Goal: Transaction & Acquisition: Subscribe to service/newsletter

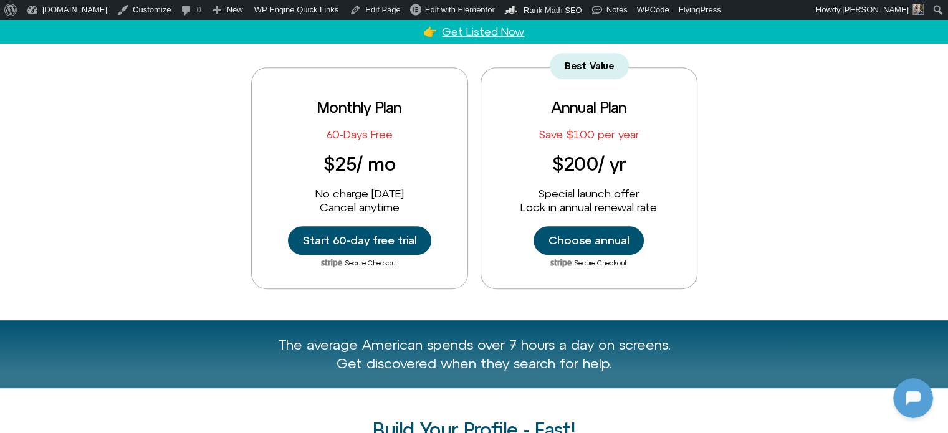
scroll to position [561, 0]
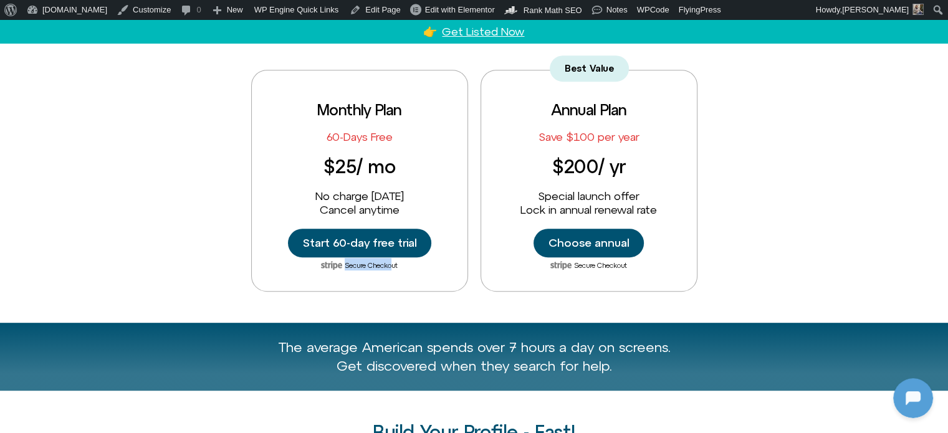
drag, startPoint x: 304, startPoint y: 265, endPoint x: 391, endPoint y: 265, distance: 86.6
click at [391, 265] on div "Secure Checkout" at bounding box center [359, 264] width 191 height 29
click at [413, 264] on div "Secure Checkout" at bounding box center [359, 264] width 191 height 29
click at [380, 264] on span "Secure Checkout" at bounding box center [371, 265] width 53 height 7
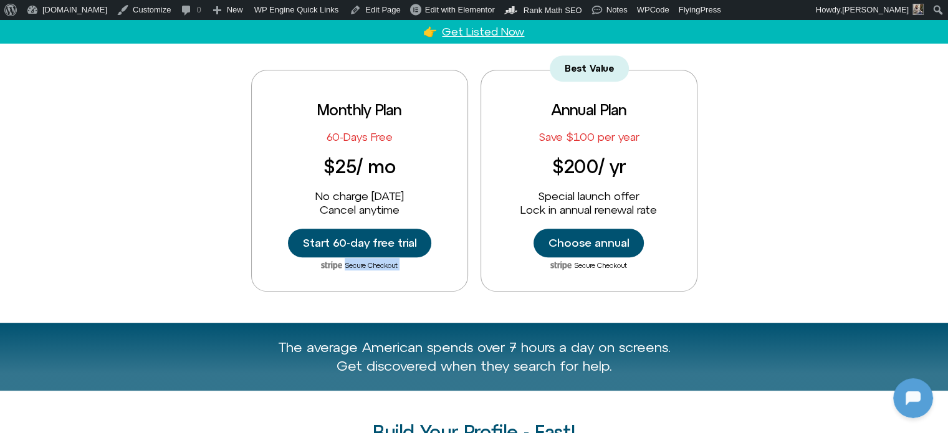
drag, startPoint x: 380, startPoint y: 264, endPoint x: 391, endPoint y: 262, distance: 11.4
click at [381, 264] on span "Secure Checkout" at bounding box center [371, 265] width 53 height 7
click at [590, 265] on span "Secure Checkout" at bounding box center [600, 265] width 53 height 7
click at [590, 264] on span "Secure Checkout" at bounding box center [600, 265] width 53 height 7
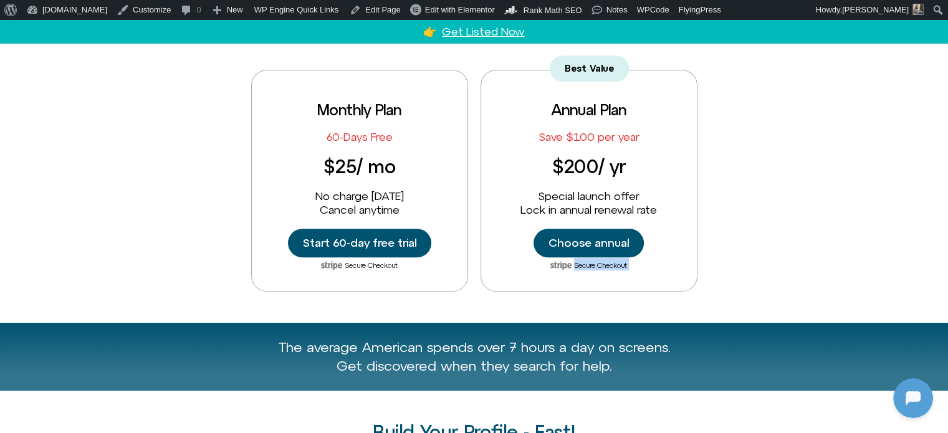
click at [768, 249] on div "Monthly Plan 60-Days Free $25 / mo No charge today Cancel anytime Start 60-day …" at bounding box center [474, 181] width 710 height 222
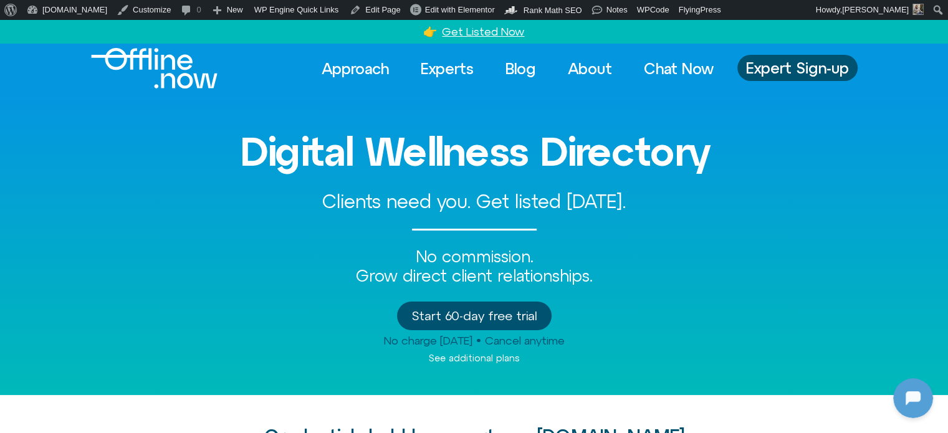
scroll to position [0, 0]
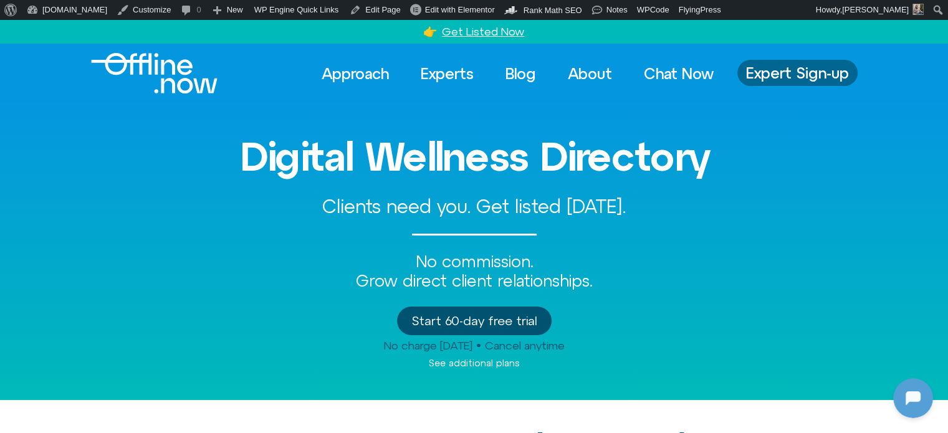
click at [806, 72] on span "Expert Sign-up" at bounding box center [797, 73] width 103 height 16
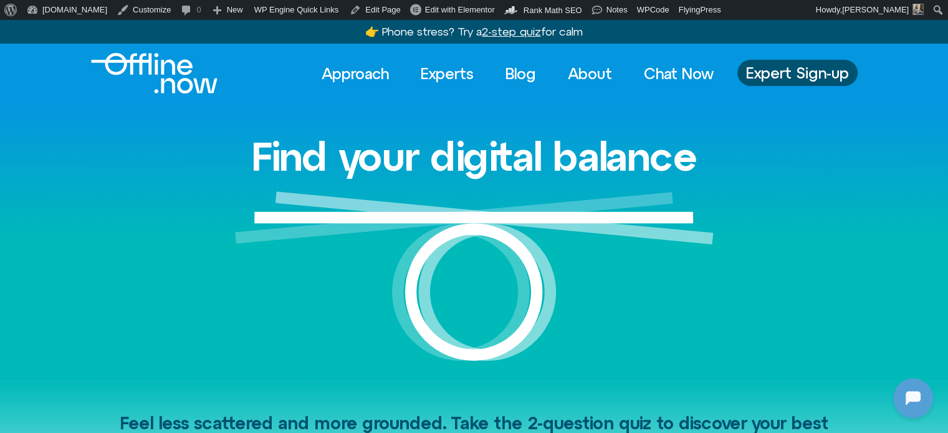
drag, startPoint x: 364, startPoint y: 34, endPoint x: 642, endPoint y: 87, distance: 283.1
click at [642, 87] on div "Approach Experts Blog About Chat Now Approach Experts Blog About Chat Now Exper…" at bounding box center [474, 73] width 767 height 41
